Goal: Obtain resource: Download file/media

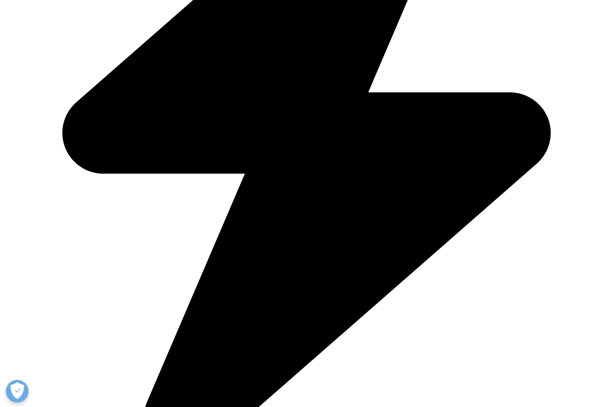
scroll to position [362, 0]
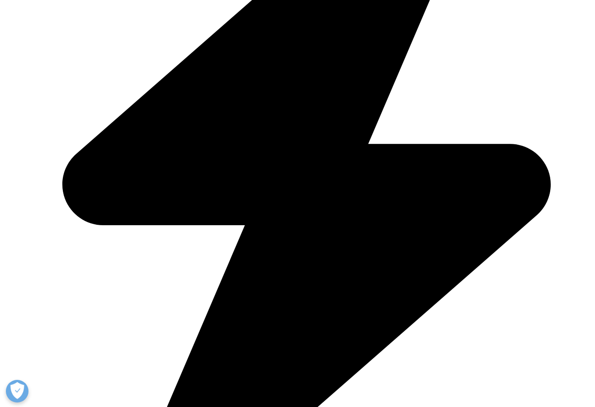
type input "Ching"
type input "[PERSON_NAME]"
drag, startPoint x: 86, startPoint y: 254, endPoint x: 205, endPoint y: 257, distance: 119.5
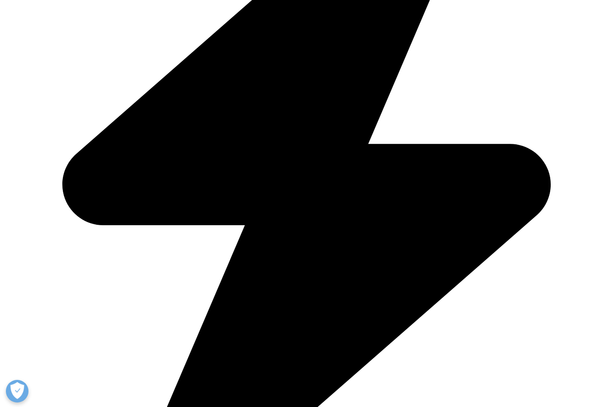
paste input "[EMAIL_ADDRESS][DOMAIN_NAME]"
type input "[EMAIL_ADDRESS][DOMAIN_NAME]"
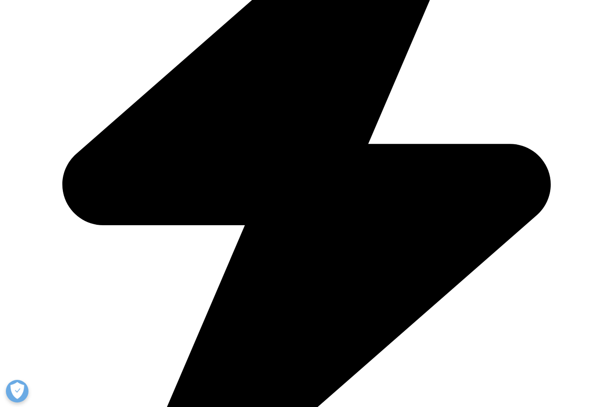
type input "RA"
type input "Tufts"
select select "[GEOGRAPHIC_DATA]"
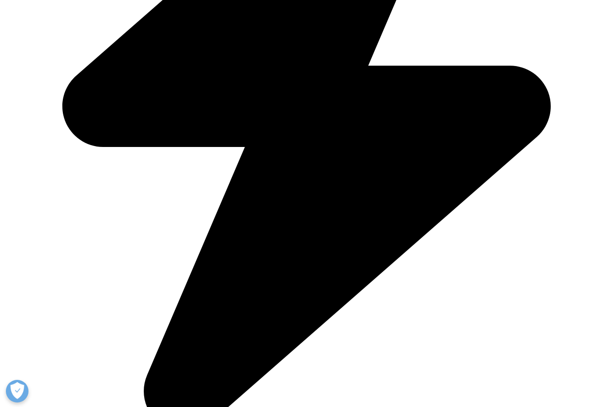
scroll to position [452, 0]
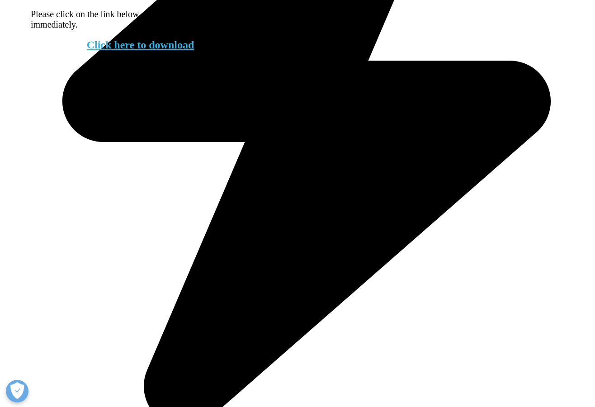
scroll to position [443, 0]
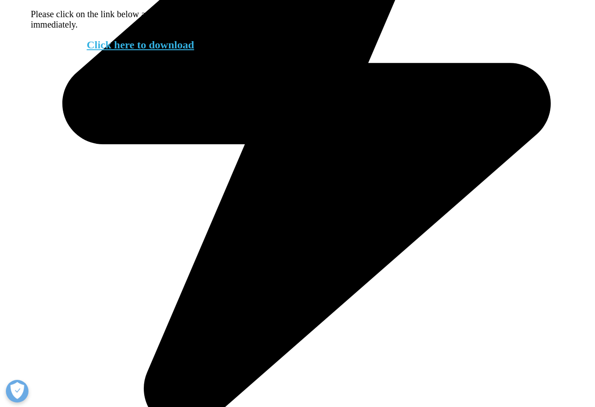
click at [165, 51] on link "Click here to download" at bounding box center [141, 45] width 108 height 12
